Goal: Task Accomplishment & Management: Use online tool/utility

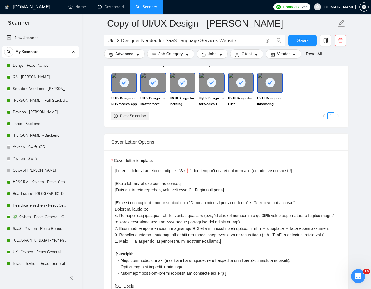
scroll to position [32, 0]
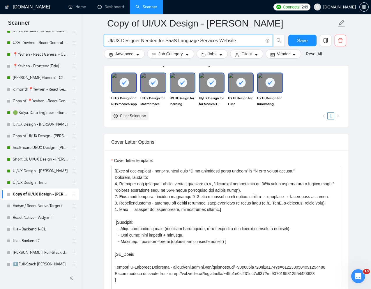
click at [182, 42] on input "UI/UX Designer Needed for SaaS Language Services Website" at bounding box center [186, 40] width 156 height 7
paste input "X Refresh for K-12 AI Learning App"
type input "UX Refresh for K-12 AI Learning App"
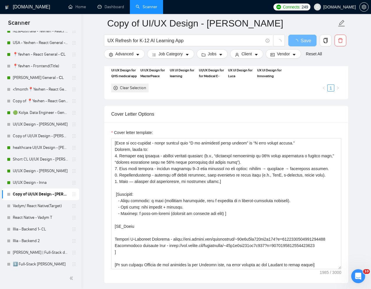
click at [225, 133] on div "Cover letter template:" at bounding box center [226, 133] width 230 height 9
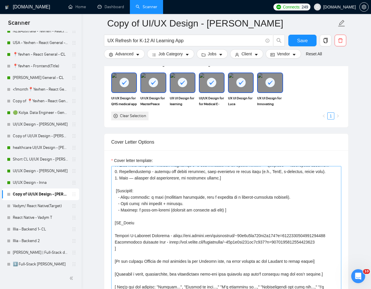
scroll to position [66, 0]
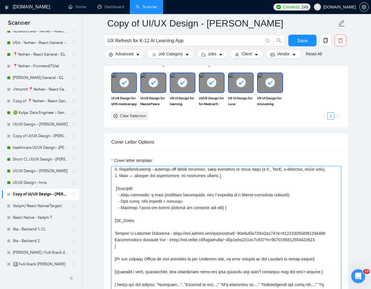
click at [138, 226] on textarea "Cover letter template:" at bounding box center [226, 231] width 230 height 131
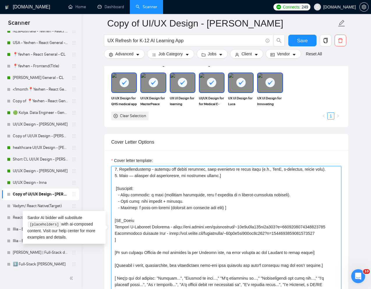
type textarea "[Write a personal greeting using the "Hi❗" and client's name or company name (i…"
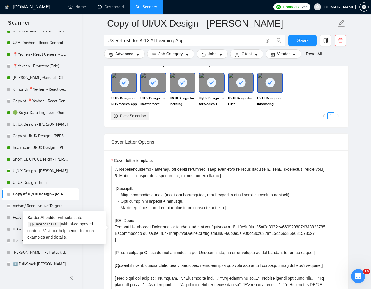
click at [243, 88] on div at bounding box center [241, 82] width 24 height 19
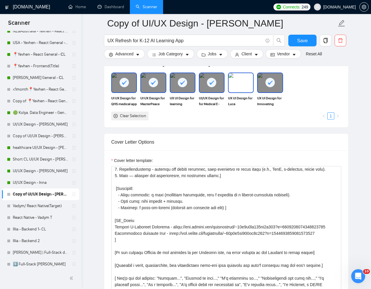
click at [243, 88] on img at bounding box center [241, 82] width 24 height 19
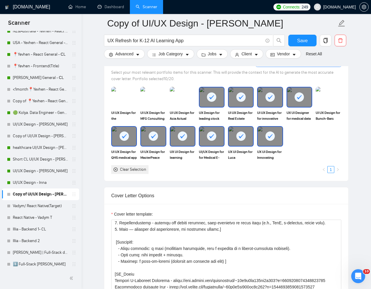
scroll to position [529, 0]
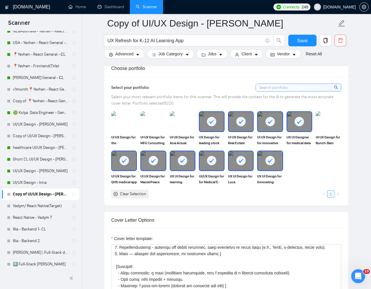
click at [217, 129] on div at bounding box center [212, 121] width 24 height 19
click at [234, 128] on div at bounding box center [241, 121] width 24 height 19
click at [272, 128] on div at bounding box center [270, 121] width 24 height 19
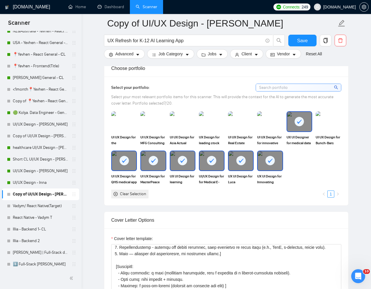
click at [288, 131] on div at bounding box center [300, 121] width 26 height 20
click at [118, 164] on div at bounding box center [124, 160] width 24 height 19
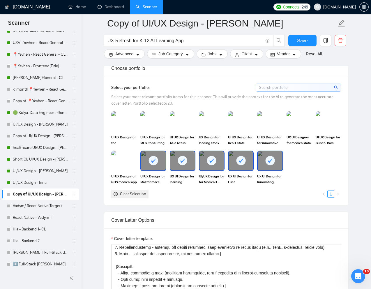
click at [162, 164] on div at bounding box center [153, 160] width 24 height 19
click at [177, 164] on div at bounding box center [183, 160] width 24 height 19
click at [180, 164] on img at bounding box center [183, 160] width 24 height 19
click at [205, 173] on div "UI/UX Design for for Medical E-Learning Platform | UI UX Designer" at bounding box center [212, 168] width 26 height 34
click at [274, 168] on div at bounding box center [270, 160] width 24 height 19
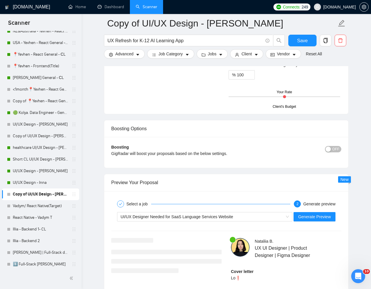
scroll to position [1058, 0]
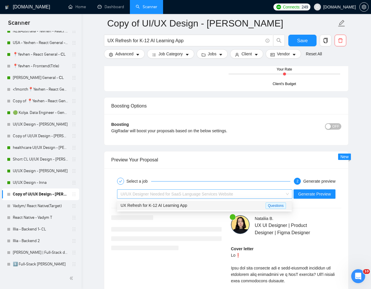
click at [259, 192] on div "UI/UX Designer Needed for SaaS Language Services Website" at bounding box center [202, 194] width 163 height 9
click at [222, 202] on div "UX Refresh for K-12 AI Learning App" at bounding box center [193, 205] width 145 height 7
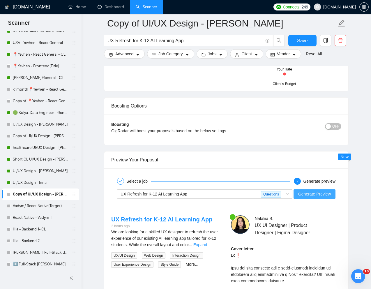
click at [313, 193] on span "Generate Preview" at bounding box center [315, 194] width 33 height 6
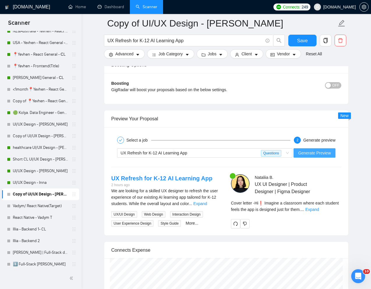
scroll to position [1103, 0]
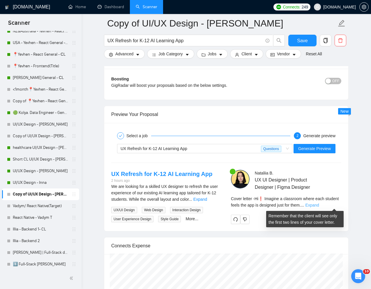
click at [319, 205] on link "Expand" at bounding box center [313, 205] width 14 height 5
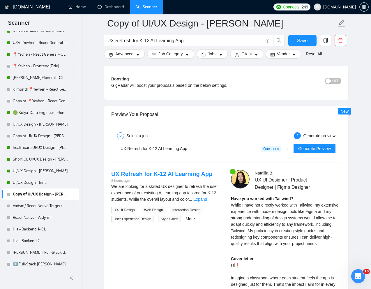
click at [284, 199] on strong "Have you worked with Tailwind?" at bounding box center [262, 198] width 62 height 5
copy strong "Tailwind"
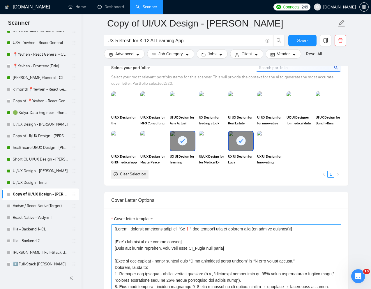
scroll to position [547, 0]
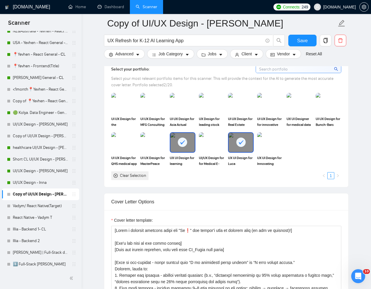
click at [179, 149] on div at bounding box center [183, 142] width 24 height 19
click at [213, 148] on img at bounding box center [212, 142] width 24 height 19
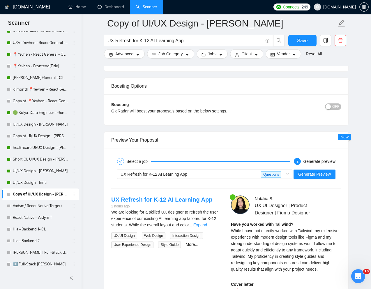
scroll to position [1093, 0]
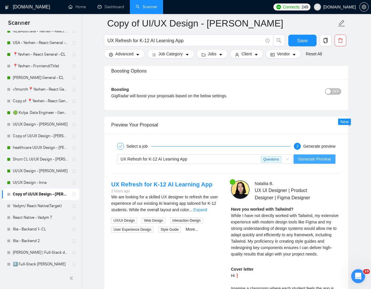
click at [320, 161] on span "Generate Preview" at bounding box center [315, 159] width 33 height 6
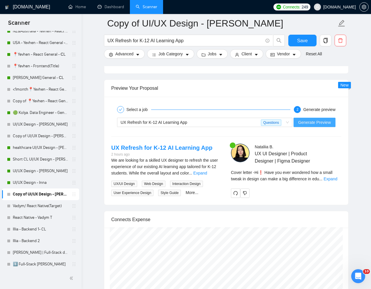
scroll to position [1134, 0]
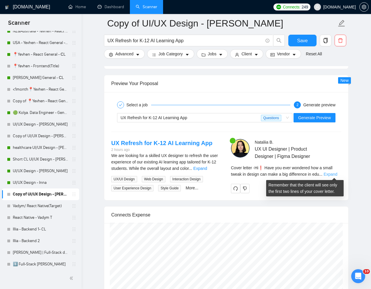
click at [331, 173] on link "Expand" at bounding box center [331, 174] width 14 height 5
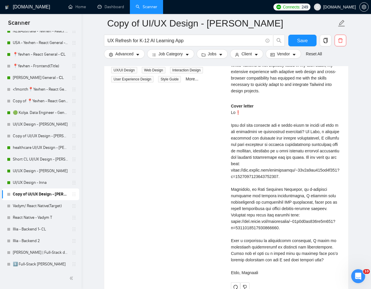
scroll to position [1252, 0]
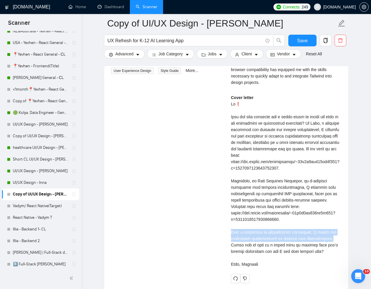
drag, startPoint x: 231, startPoint y: 231, endPoint x: 337, endPoint y: 238, distance: 105.7
click at [337, 238] on div "Cover letter" at bounding box center [286, 180] width 110 height 173
copy div "With a background in educational platforms, I focus on measurable improvements …"
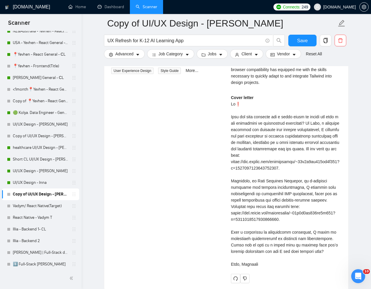
click at [274, 139] on div "Cover letter" at bounding box center [286, 180] width 110 height 173
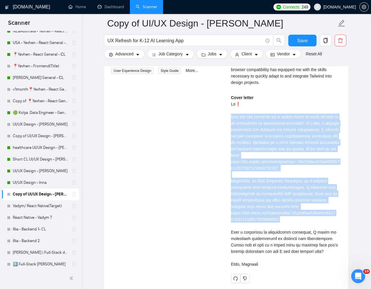
drag, startPoint x: 231, startPoint y: 116, endPoint x: 299, endPoint y: 222, distance: 125.5
click at [299, 222] on div "Cover letter" at bounding box center [286, 180] width 110 height 173
copy div "Have you ever wondered how a small tweak in design can make a big difference in…"
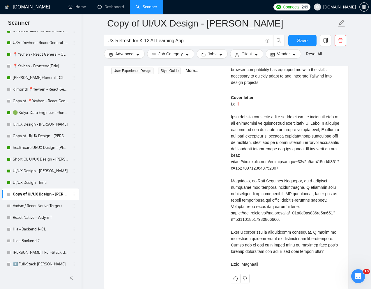
click at [314, 238] on div "Cover letter" at bounding box center [286, 180] width 110 height 173
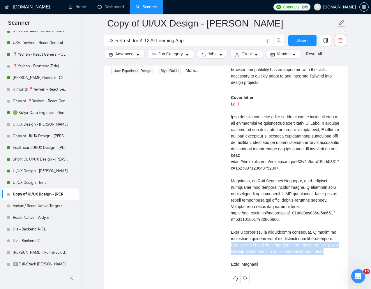
drag, startPoint x: 229, startPoint y: 245, endPoint x: 335, endPoint y: 254, distance: 106.2
click at [335, 254] on div "Nataliia B . UX UI Designer | Product Designer | Figma Designer Have you worked…" at bounding box center [287, 153] width 120 height 262
copy div "Would you be open to a quick call to discuss your app’s current challenges and …"
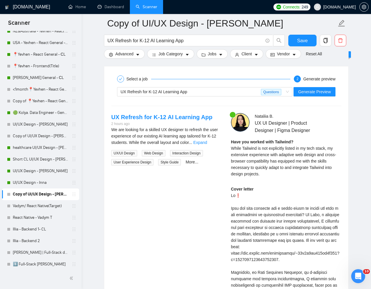
scroll to position [1091, 0]
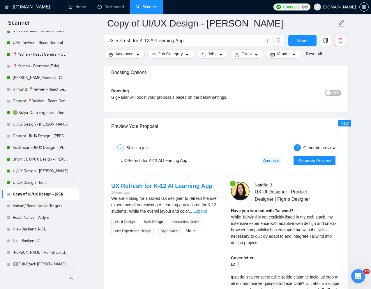
click at [268, 220] on div "Have you worked with Tailwind? While Tailwind is not explicitly listed in my te…" at bounding box center [286, 227] width 110 height 38
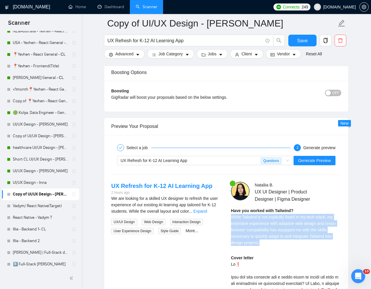
drag, startPoint x: 229, startPoint y: 217, endPoint x: 267, endPoint y: 243, distance: 45.5
copy span "While Tailwind is not explicitly listed in my tech stack, my extensive experien…"
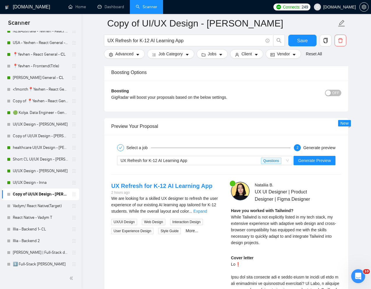
click at [330, 187] on div at bounding box center [309, 185] width 65 height 6
click at [285, 163] on span "UX Refresh for K-12 AI Learning App Questions" at bounding box center [205, 160] width 169 height 9
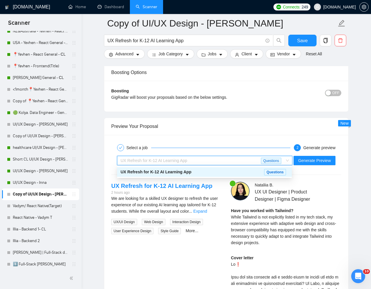
click at [314, 139] on div "Select a job 2 Generate preview UX Refresh for K-12 AI Learning App Questions G…" at bounding box center [226, 293] width 244 height 316
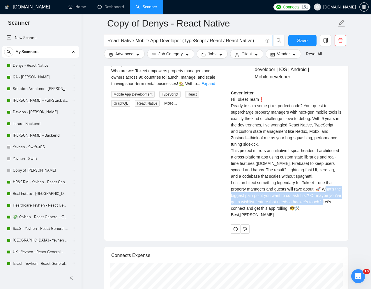
scroll to position [71, 0]
click at [109, 9] on link "Dashboard" at bounding box center [111, 6] width 27 height 5
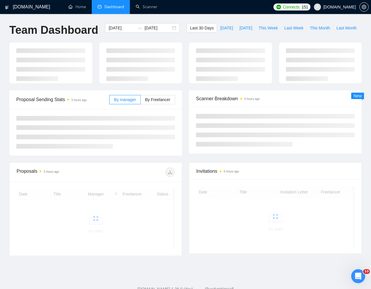
click at [229, 41] on div "Team Dashboard [DATE] [DATE] Last 30 Days [DATE] [DATE] This Week Last Week Thi…" at bounding box center [186, 32] width 360 height 19
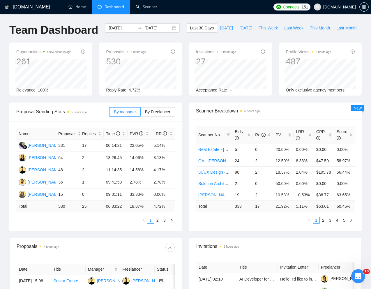
click at [334, 42] on div "Team Dashboard [DATE] [DATE] Last 30 Days [DATE] [DATE] This Week Last Week Thi…" at bounding box center [186, 32] width 360 height 19
